Goal: Information Seeking & Learning: Learn about a topic

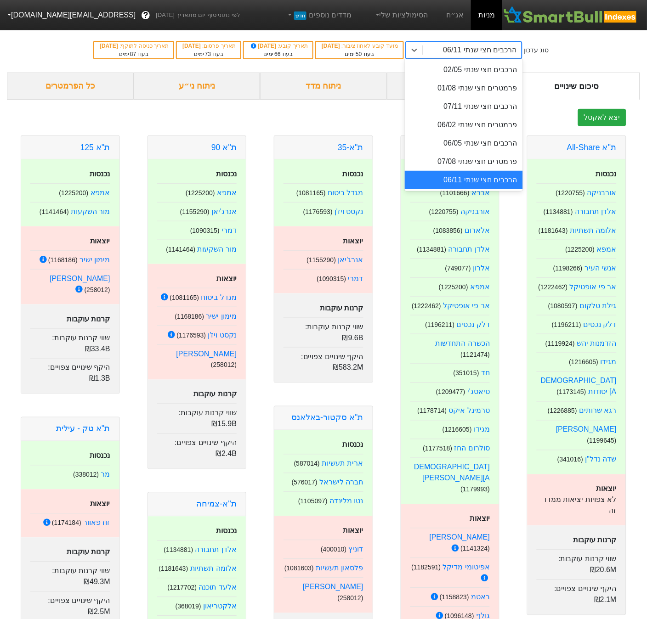
click at [472, 52] on div "הרכבים חצי שנתי 06/11" at bounding box center [472, 50] width 98 height 17
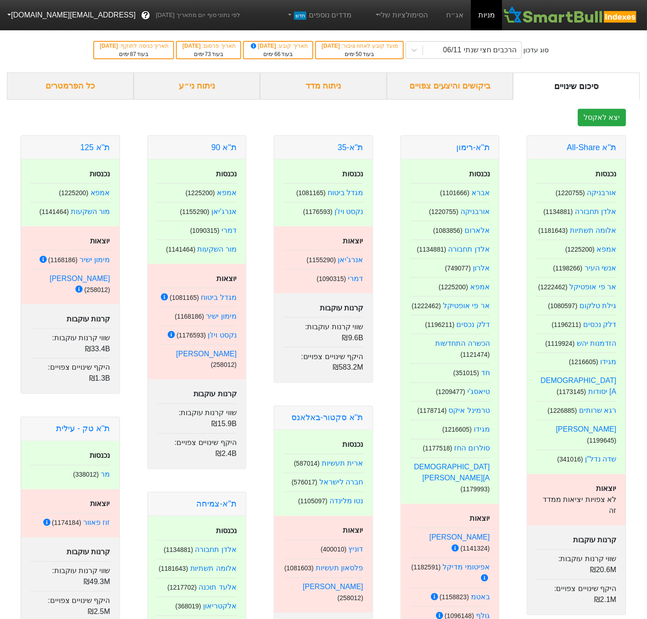
click at [316, 96] on div "ניתוח מדד" at bounding box center [323, 86] width 127 height 27
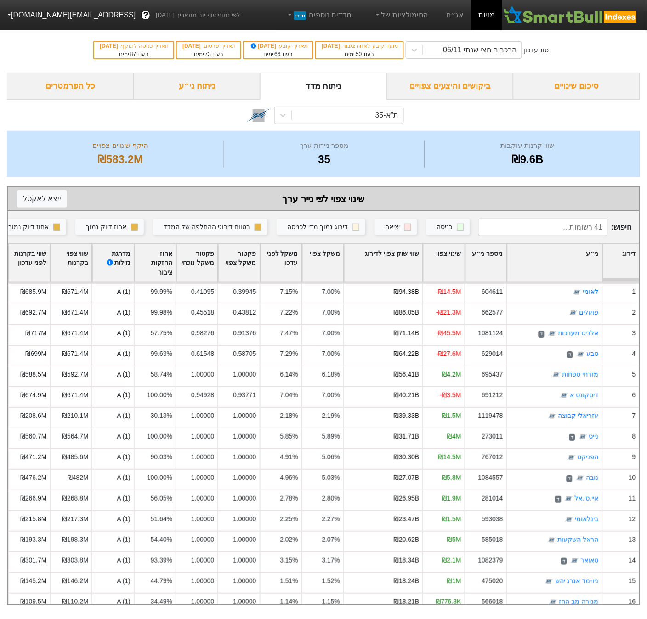
click at [208, 89] on div "ניתוח ני״ע" at bounding box center [197, 86] width 127 height 27
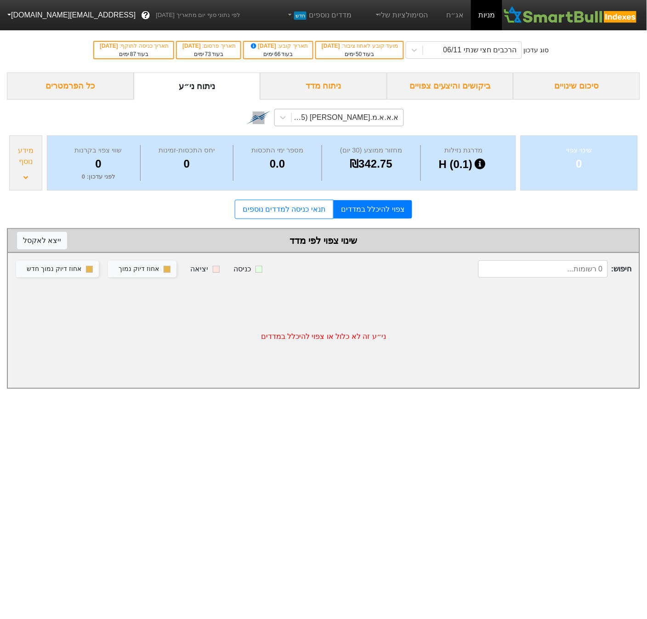
click at [376, 120] on div "א.א.א.מ.[PERSON_NAME] (1169895)" at bounding box center [345, 117] width 108 height 11
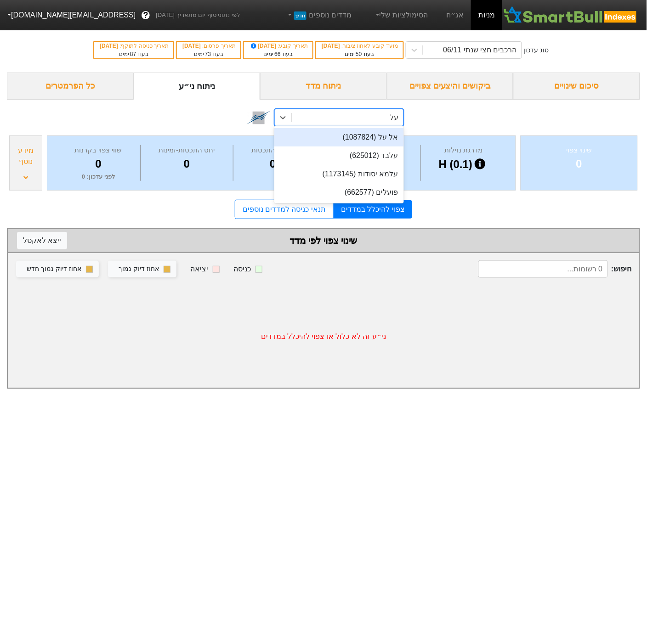
type input "עלמ"
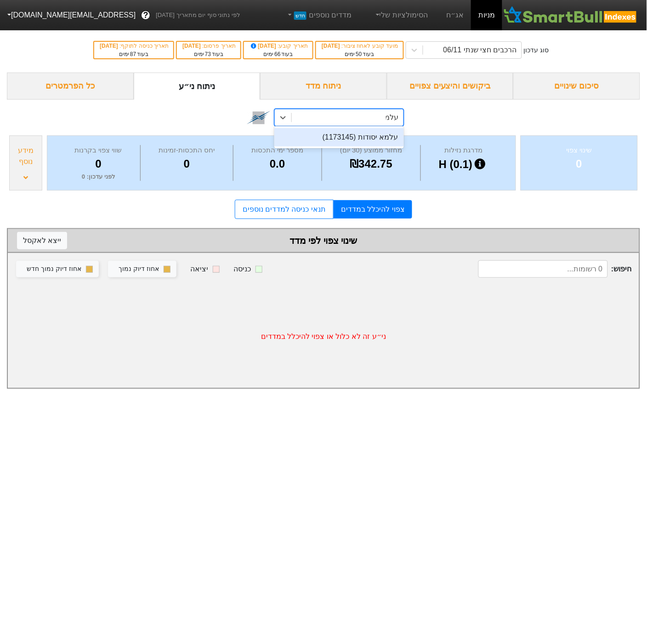
click at [375, 138] on div "עלמא יסודות (1173145)" at bounding box center [338, 137] width 129 height 18
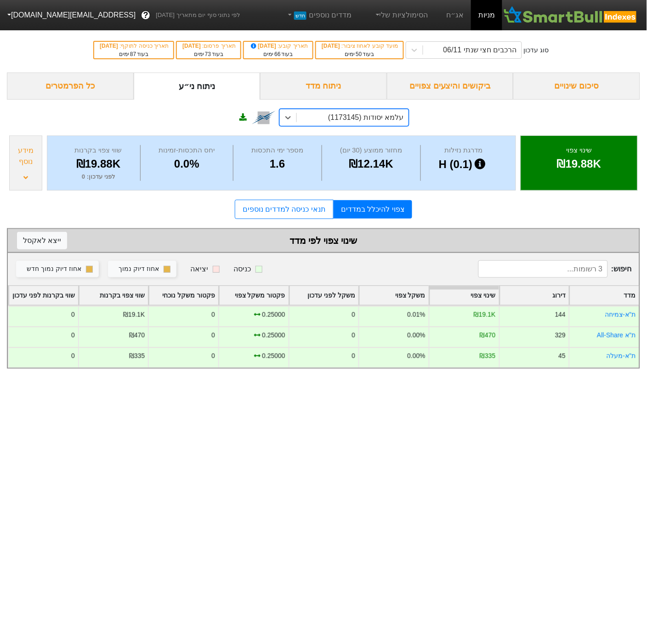
click at [20, 170] on div "מידע נוסף" at bounding box center [25, 162] width 33 height 55
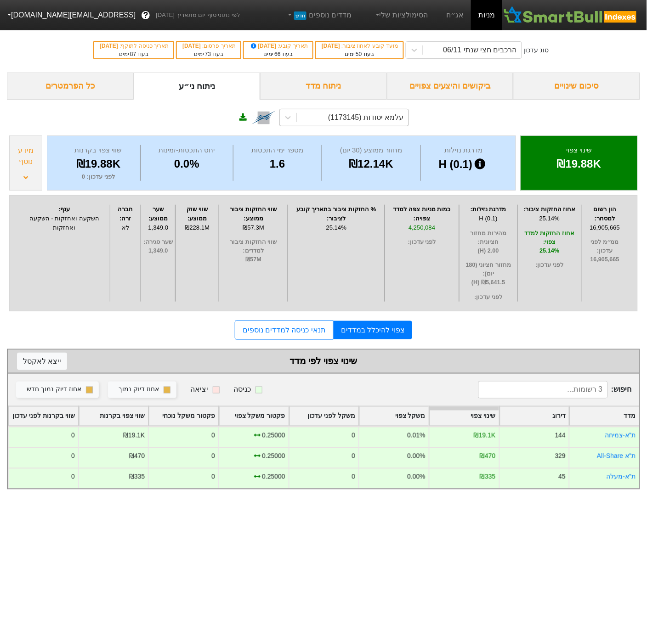
click at [20, 170] on div "מידע נוסף" at bounding box center [25, 162] width 33 height 55
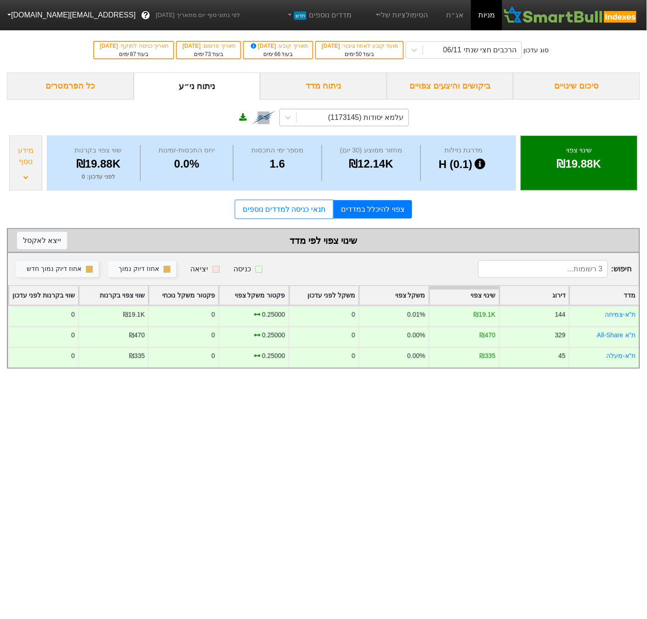
click at [283, 166] on div "1.6" at bounding box center [278, 164] width 84 height 17
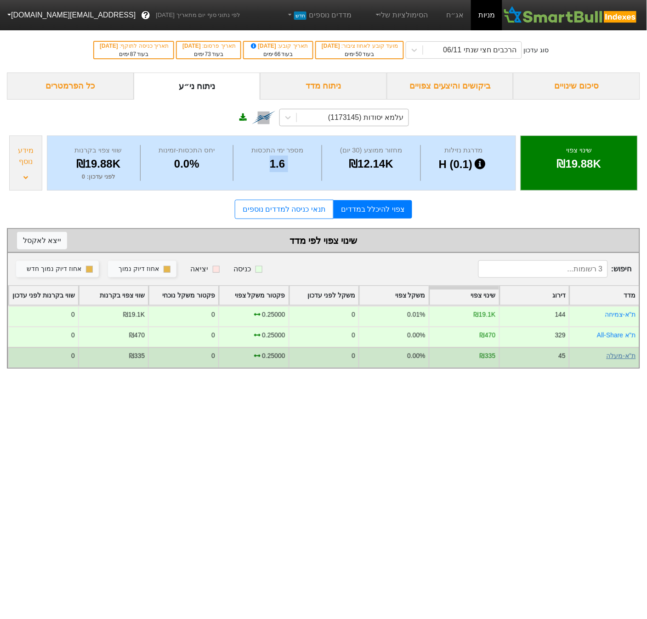
click at [628, 356] on link "ת''א-מעלה" at bounding box center [620, 355] width 29 height 7
click at [624, 353] on link "ת''א-מעלה" at bounding box center [620, 355] width 29 height 7
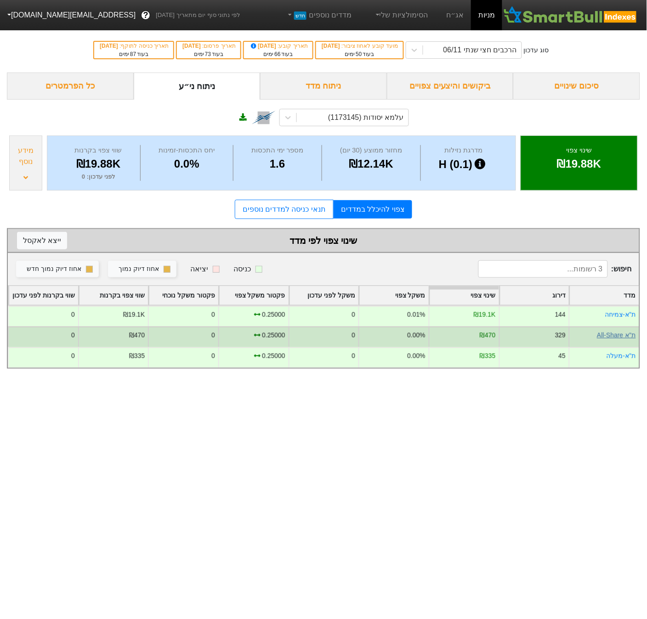
click at [613, 333] on link "ת''א All-Share" at bounding box center [616, 335] width 39 height 7
click at [608, 332] on link "ת''א All-Share" at bounding box center [616, 335] width 39 height 7
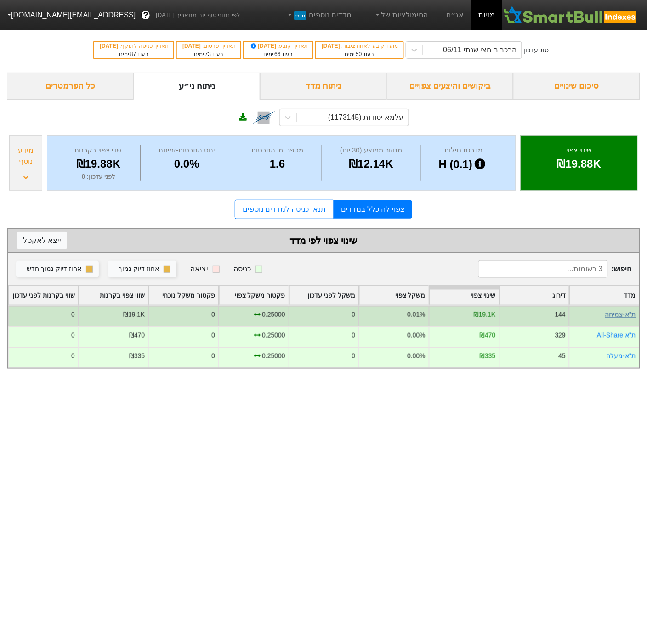
click at [614, 311] on link "ת''א-צמיחה" at bounding box center [620, 314] width 31 height 7
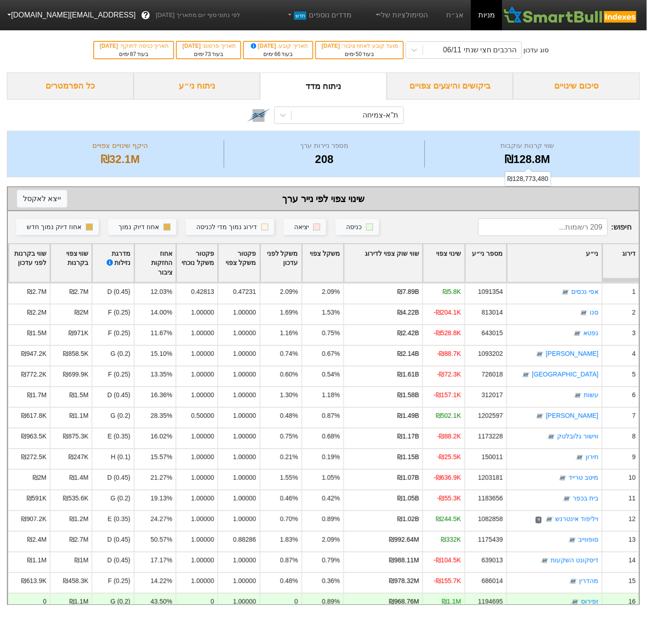
click at [511, 155] on div "₪128.8M" at bounding box center [527, 159] width 201 height 17
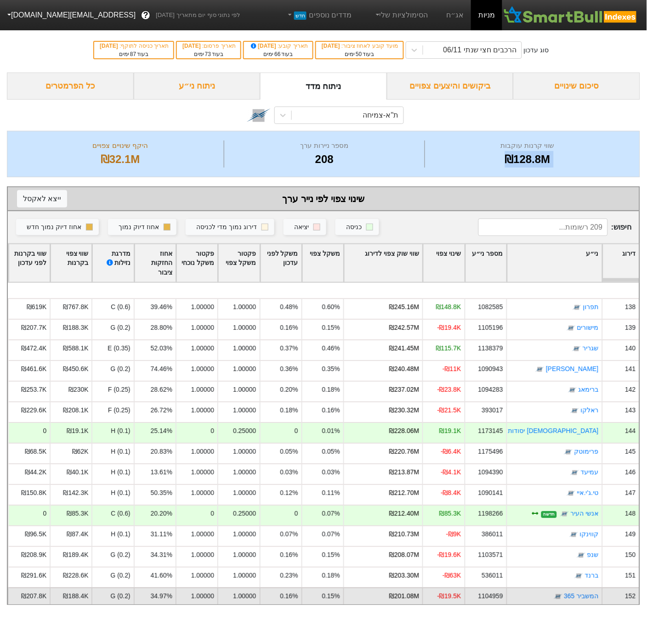
scroll to position [2758, 0]
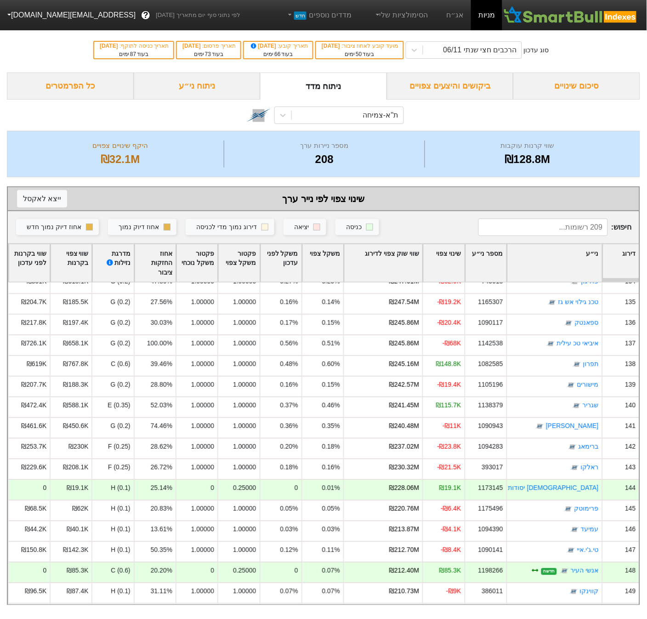
click at [332, 158] on div "208" at bounding box center [323, 159] width 195 height 17
click at [321, 162] on div "208" at bounding box center [323, 159] width 195 height 17
click at [523, 160] on div "₪128.8M" at bounding box center [527, 159] width 201 height 17
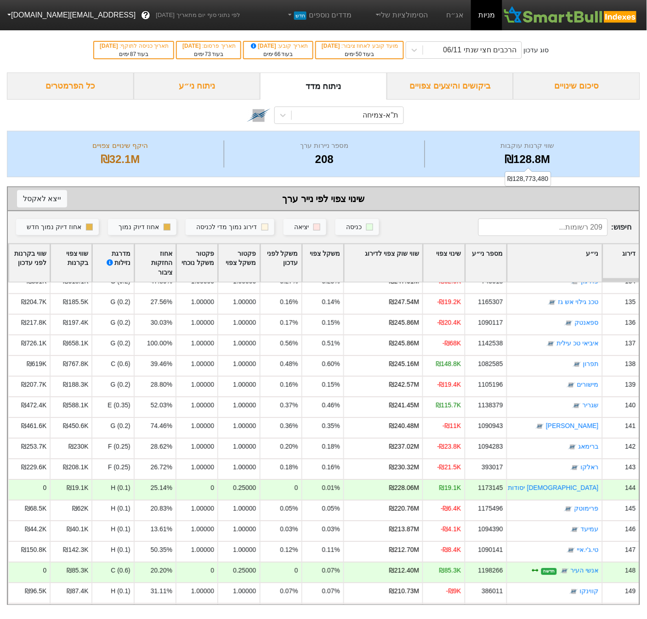
click at [523, 159] on div "₪128.8M" at bounding box center [527, 159] width 201 height 17
click at [321, 158] on div "208" at bounding box center [323, 159] width 195 height 17
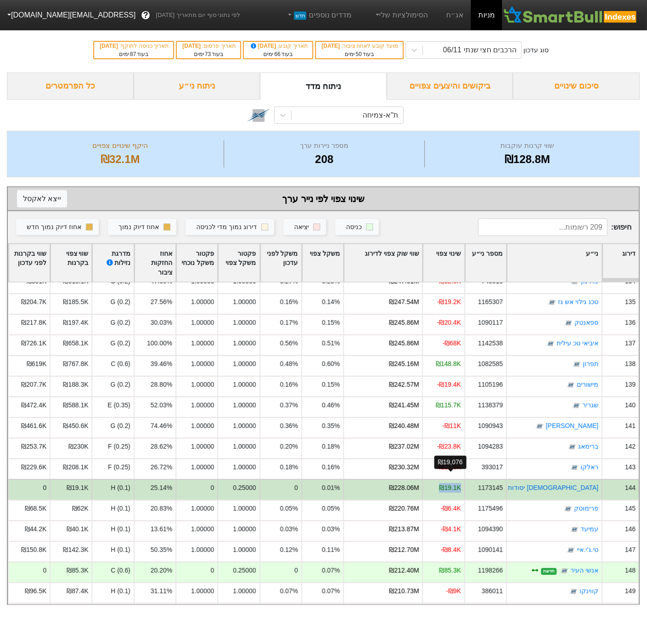
drag, startPoint x: 441, startPoint y: 478, endPoint x: 461, endPoint y: 478, distance: 19.7
click at [461, 484] on div "₪19.1K" at bounding box center [450, 489] width 22 height 10
